Goal: Task Accomplishment & Management: Complete application form

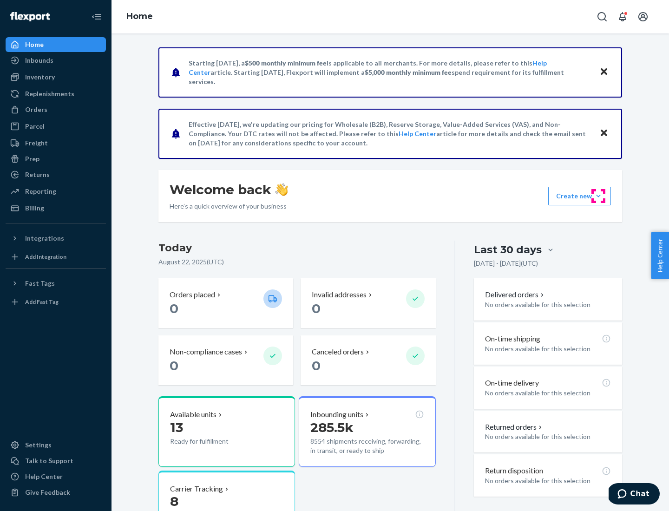
click at [599, 196] on button "Create new Create new inbound Create new order Create new product" at bounding box center [580, 196] width 63 height 19
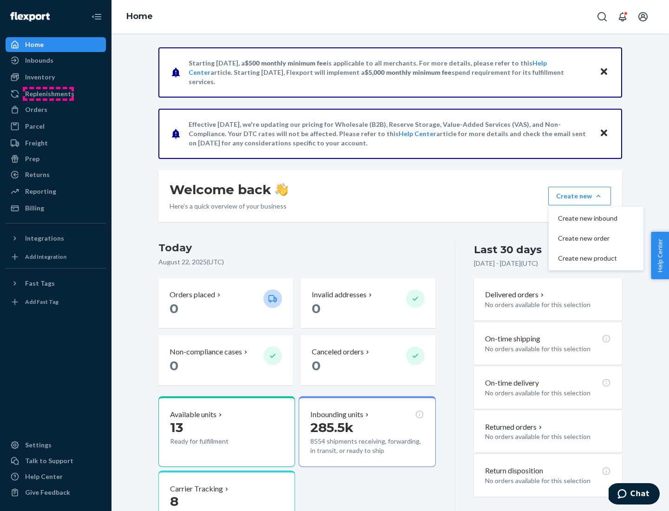
click at [48, 94] on div "Replenishments" at bounding box center [49, 93] width 49 height 9
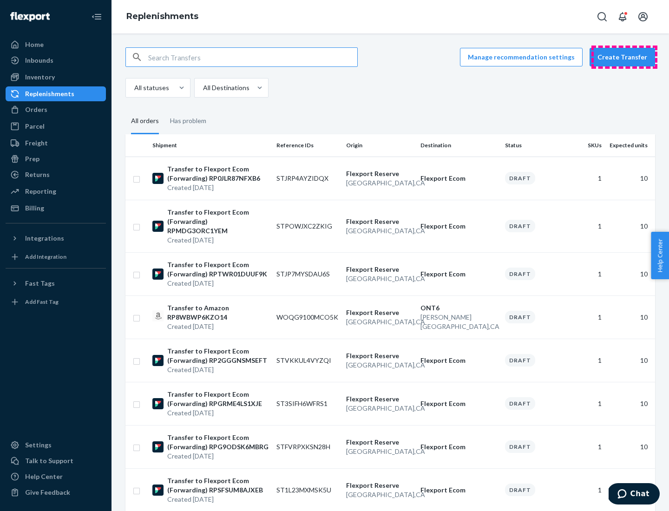
click at [625, 57] on button "Create Transfer" at bounding box center [623, 57] width 66 height 19
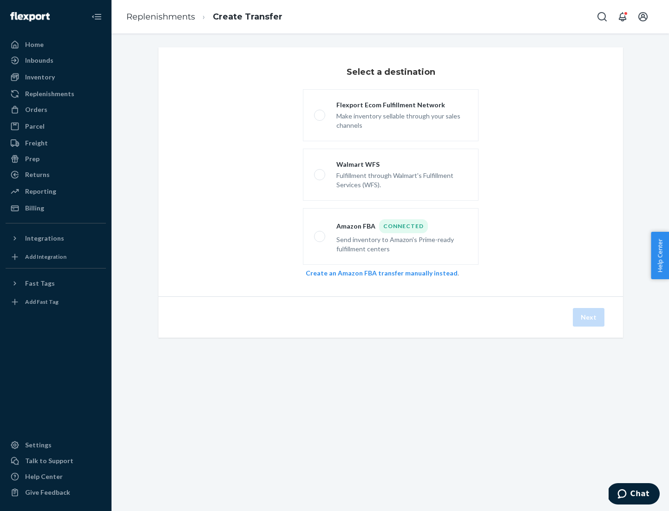
click at [402, 105] on div "Flexport Ecom Fulfillment Network" at bounding box center [402, 104] width 131 height 9
click at [320, 113] on input "Flexport Ecom Fulfillment Network Make inventory sellable through your sales ch…" at bounding box center [317, 116] width 6 height 6
radio input "true"
click at [590, 318] on button "Next" at bounding box center [589, 317] width 32 height 19
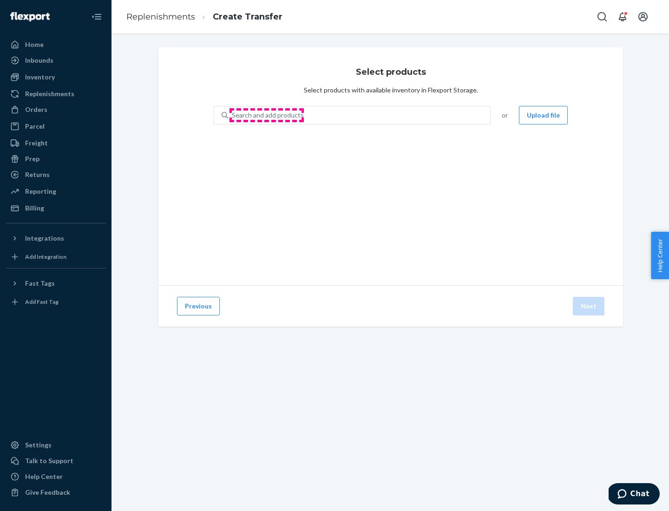
click at [267, 115] on div "Search and add products" at bounding box center [268, 115] width 72 height 9
click at [233, 115] on input "Search and add products" at bounding box center [232, 115] width 1 height 9
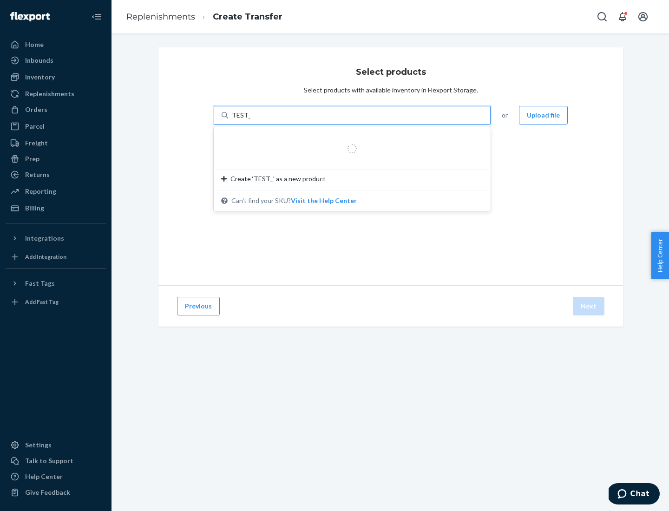
type input "TEST_PRODUCT"
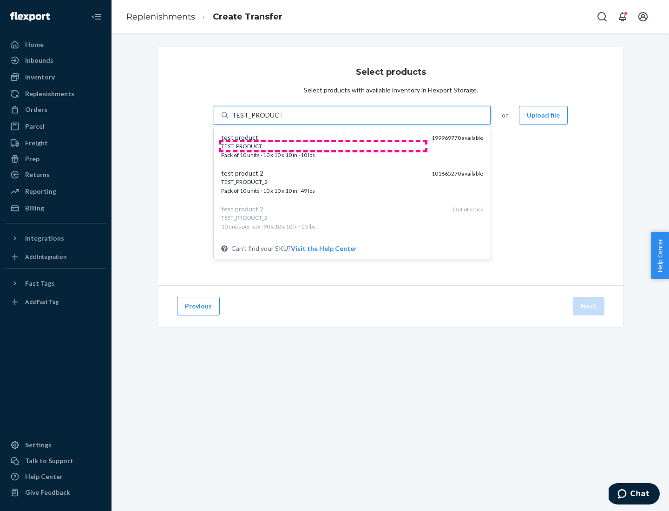
click at [323, 146] on div "TEST_PRODUCT" at bounding box center [322, 146] width 203 height 8
click at [282, 120] on input "TEST_PRODUCT" at bounding box center [257, 115] width 50 height 9
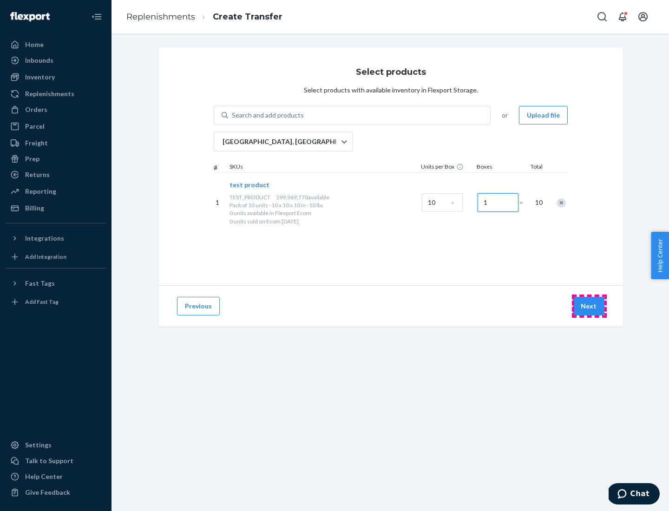
type input "1"
click at [590, 306] on button "Next" at bounding box center [589, 306] width 32 height 19
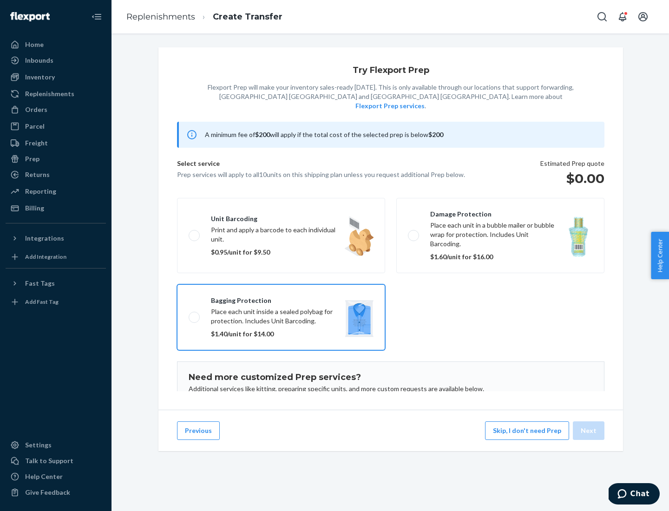
click at [189, 314] on input "Bagging protection Place each unit inside a sealed polybag for protection. Incl…" at bounding box center [192, 317] width 6 height 6
checkbox input "true"
click at [590, 431] on button "Next" at bounding box center [589, 431] width 32 height 19
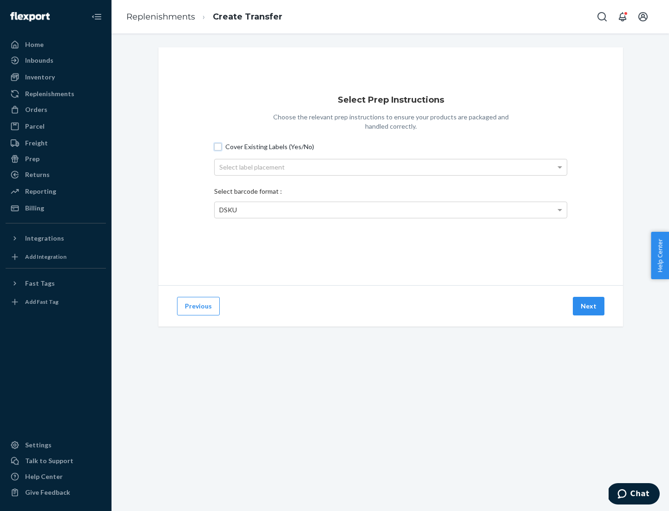
click at [218, 146] on input "Cover Existing Labels (Yes/No)" at bounding box center [217, 146] width 7 height 7
checkbox input "true"
click at [391, 167] on div "Select label placement" at bounding box center [391, 167] width 352 height 16
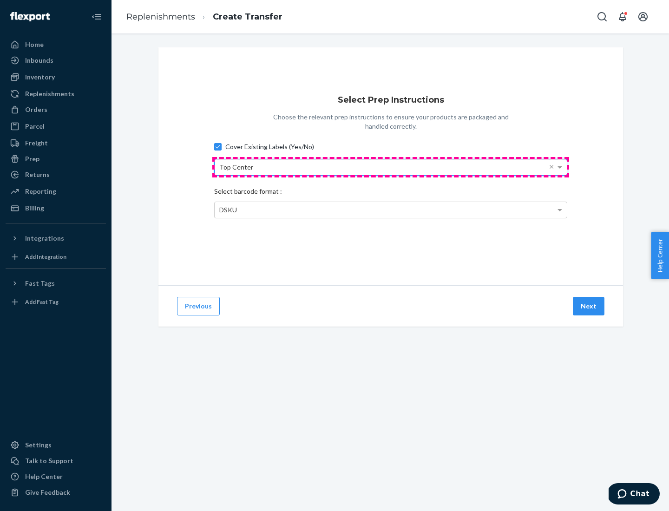
click at [391, 167] on div "Top Center" at bounding box center [391, 167] width 352 height 16
